Goal: Find specific fact: Find specific fact

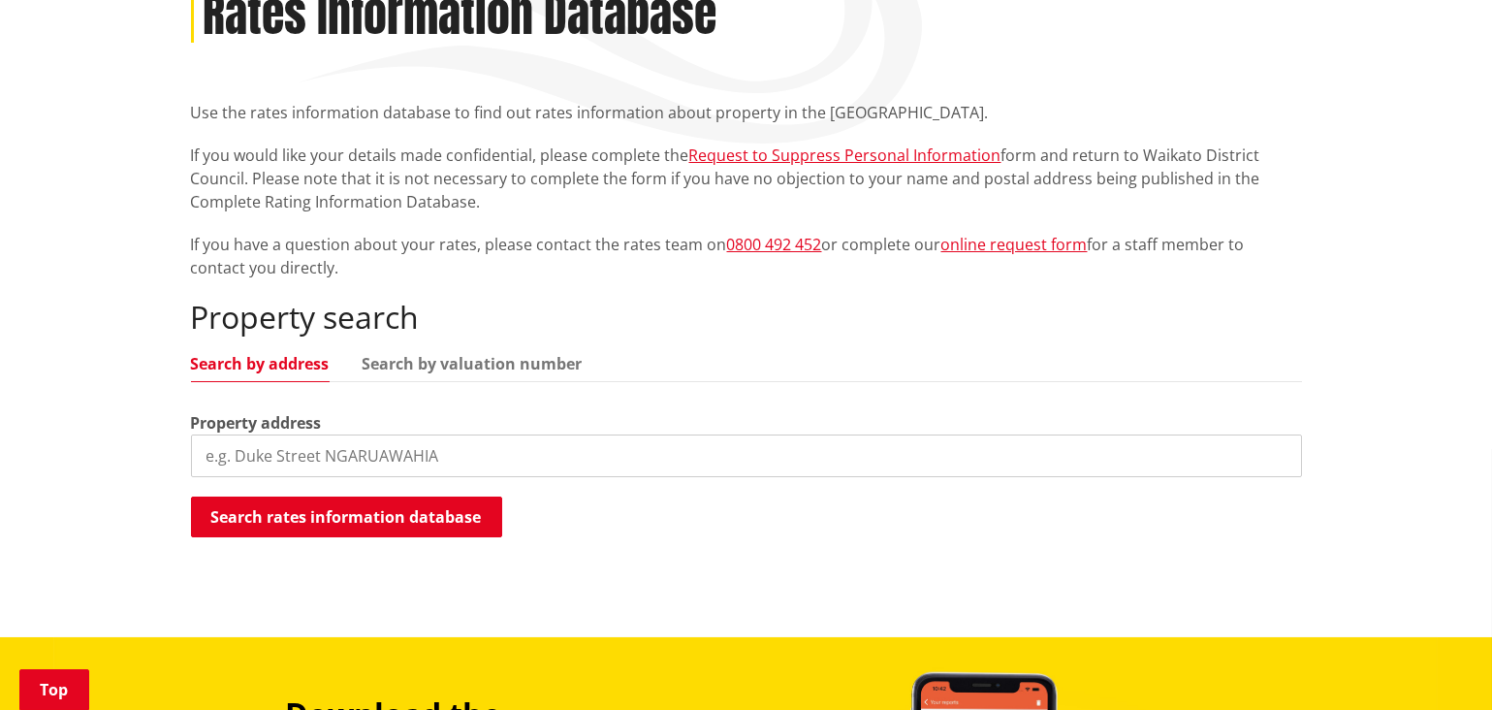
scroll to position [346, 0]
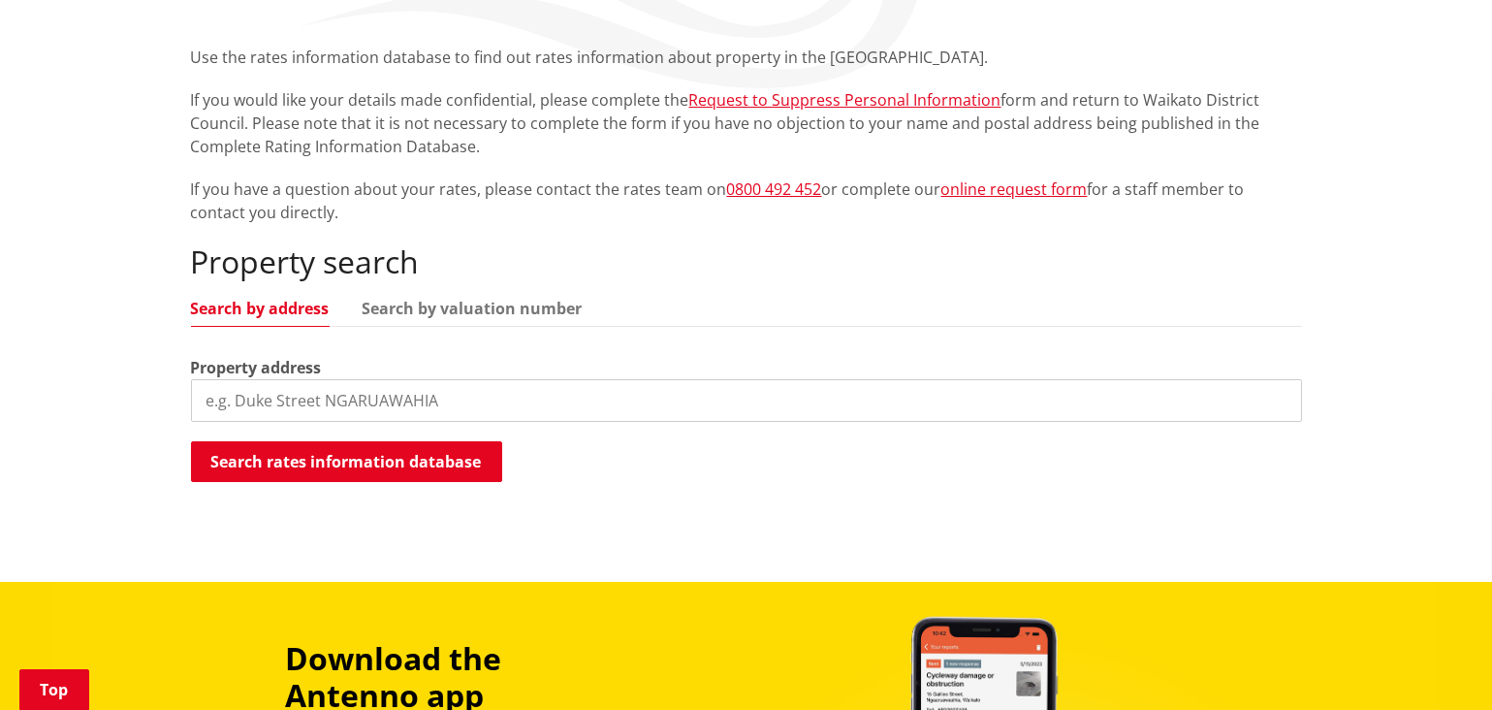
click at [261, 402] on input "search" at bounding box center [746, 400] width 1111 height 43
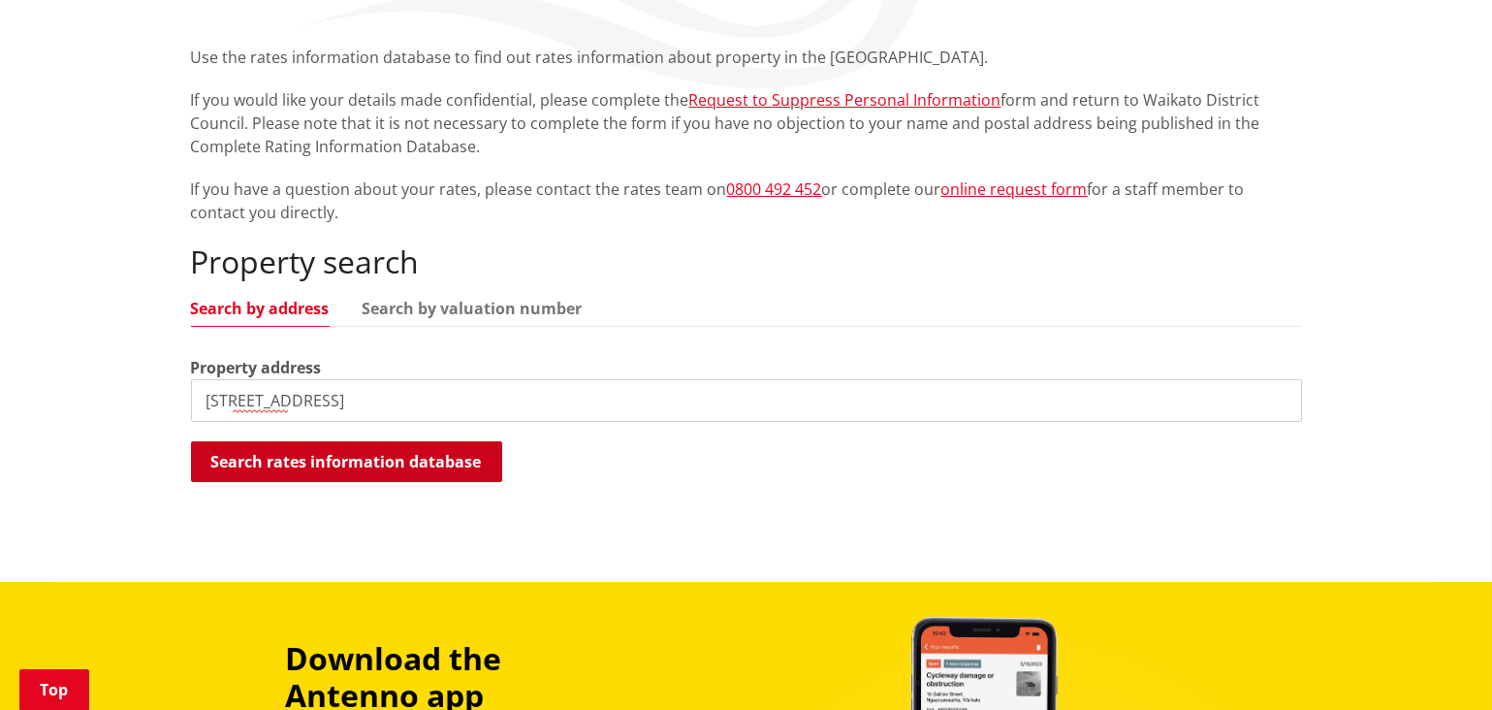
type input "386 horotiu road"
click at [334, 460] on button "Search rates information database" at bounding box center [346, 461] width 311 height 41
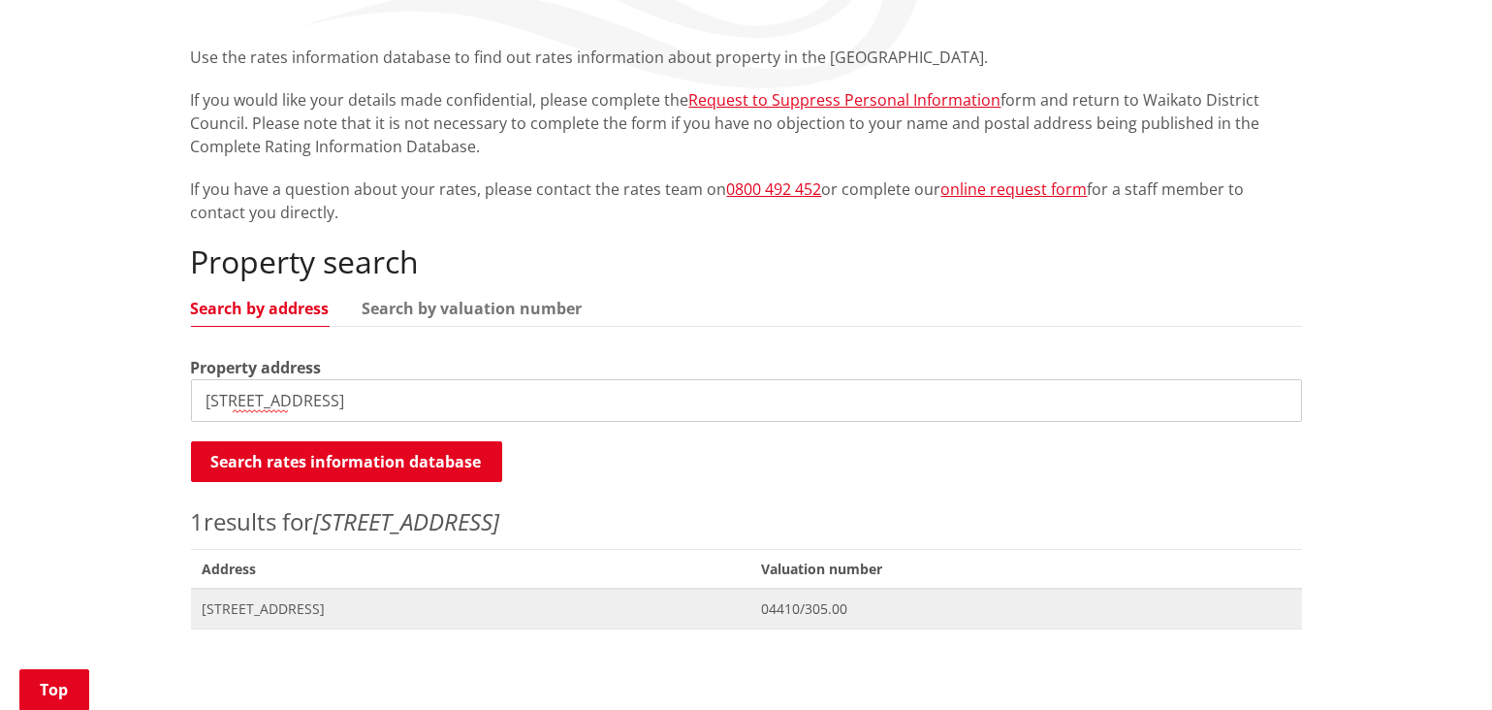
click at [333, 611] on span "[STREET_ADDRESS]" at bounding box center [471, 608] width 536 height 19
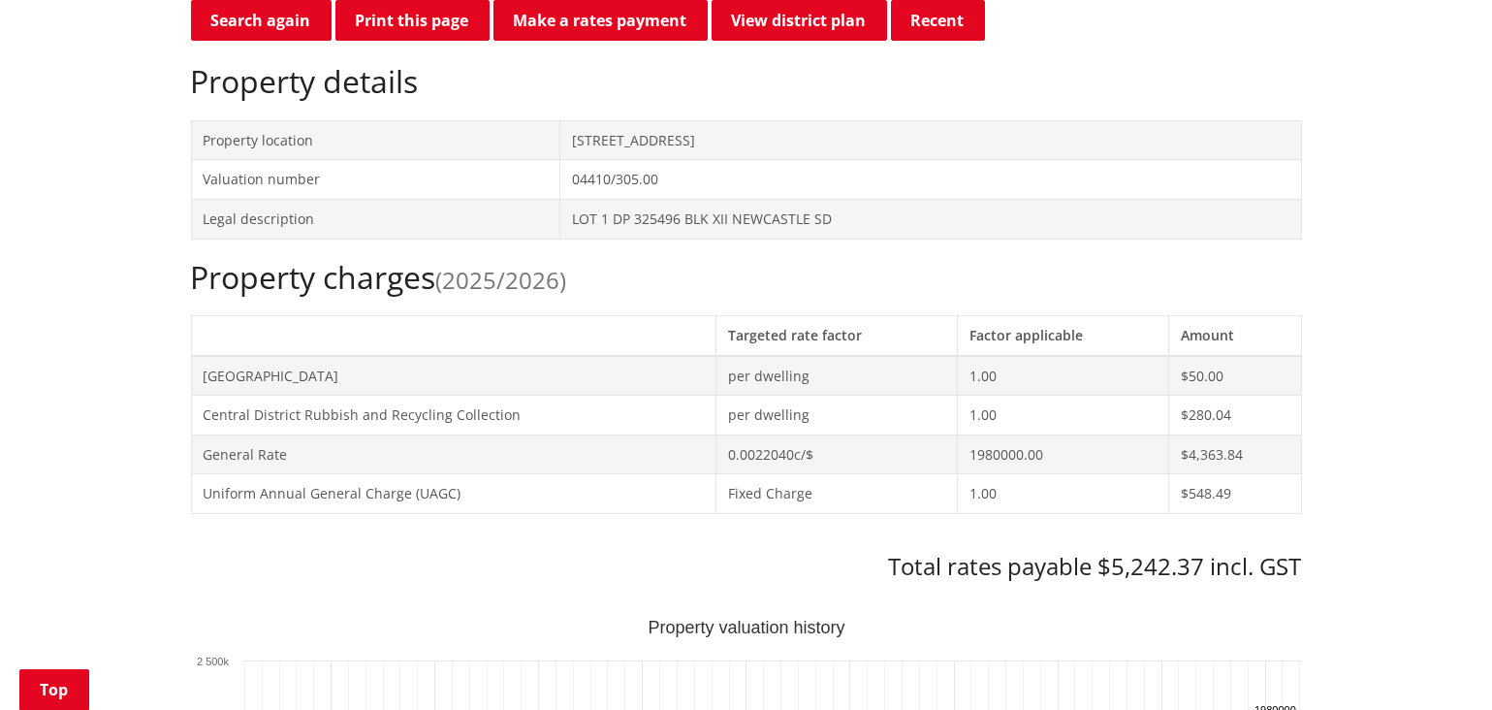
scroll to position [591, 0]
